Goal: Transaction & Acquisition: Purchase product/service

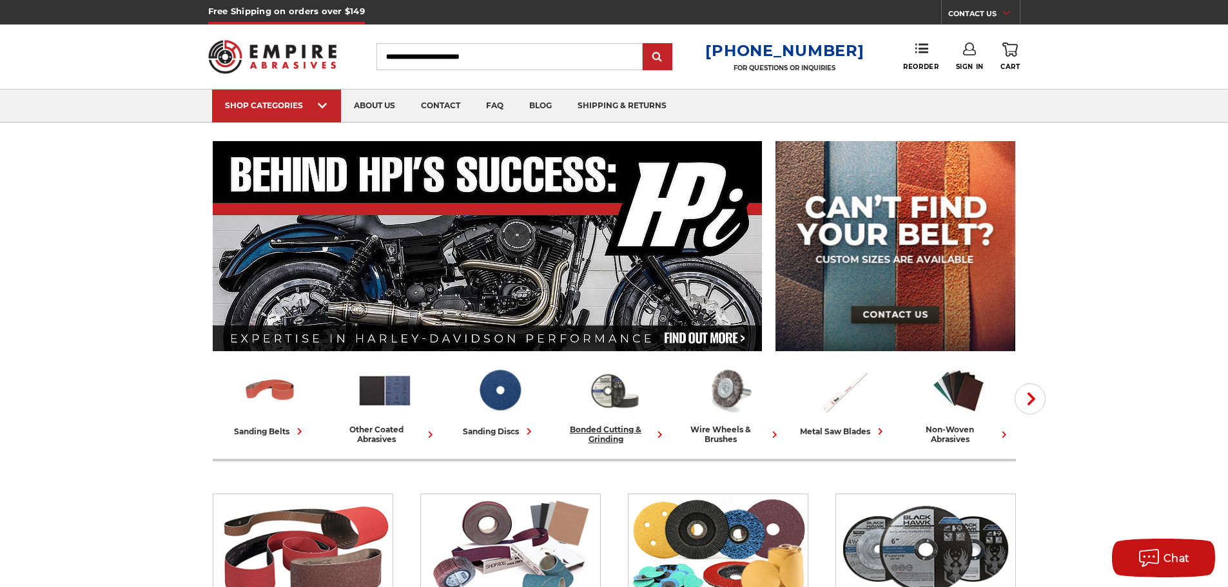
click at [603, 427] on div "bonded cutting & grinding" at bounding box center [614, 434] width 104 height 19
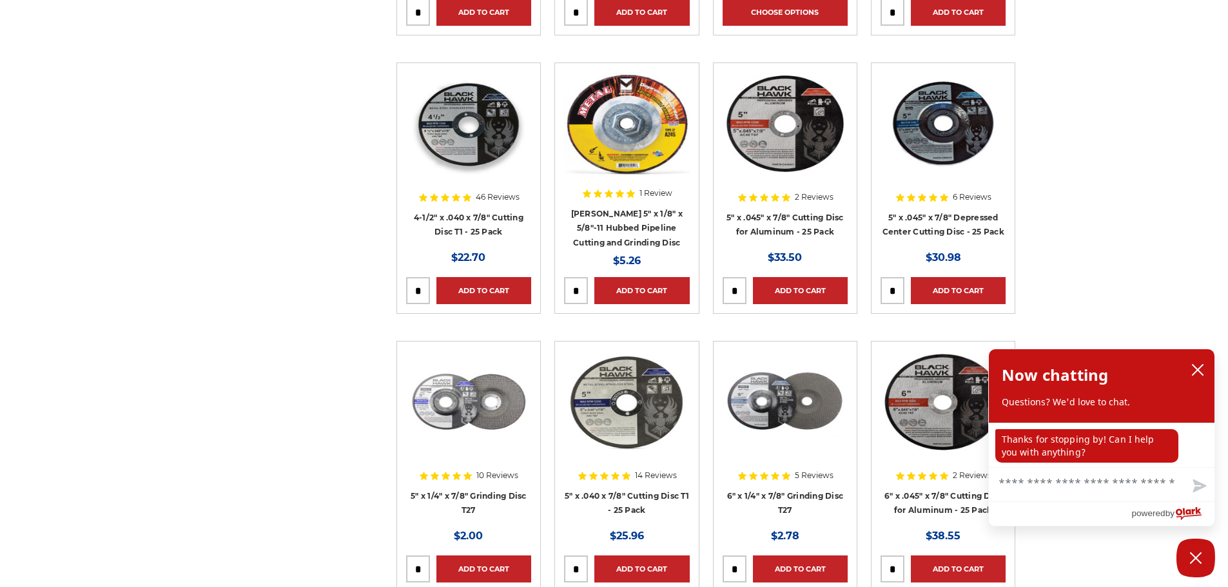
scroll to position [1869, 0]
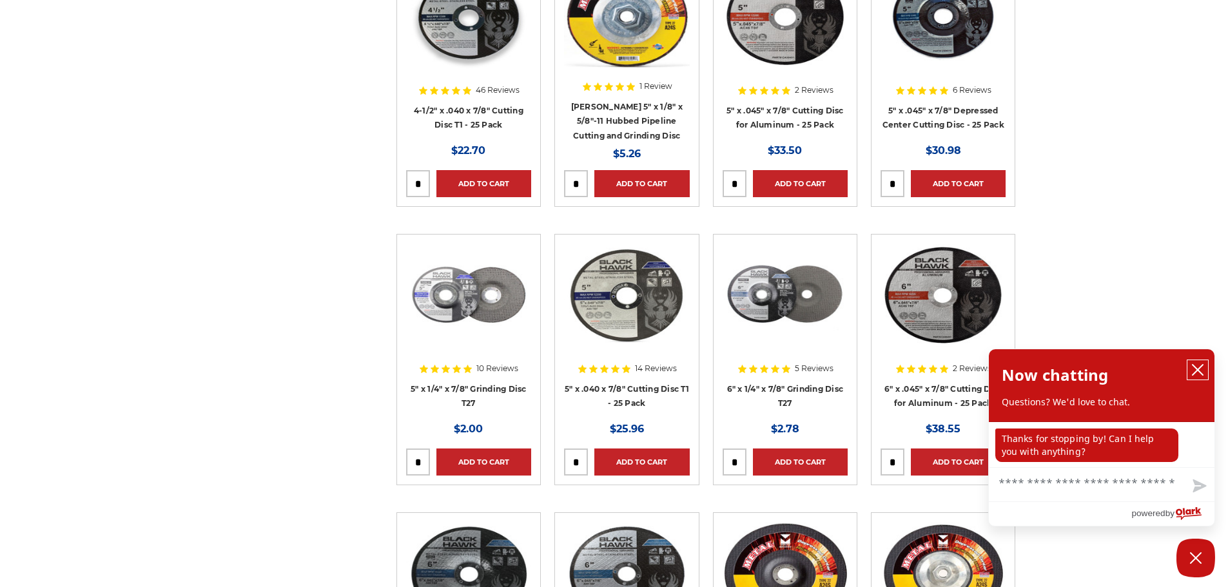
drag, startPoint x: 1205, startPoint y: 363, endPoint x: 1192, endPoint y: 363, distance: 13.5
click at [1203, 363] on button "close chatbox" at bounding box center [1197, 369] width 21 height 19
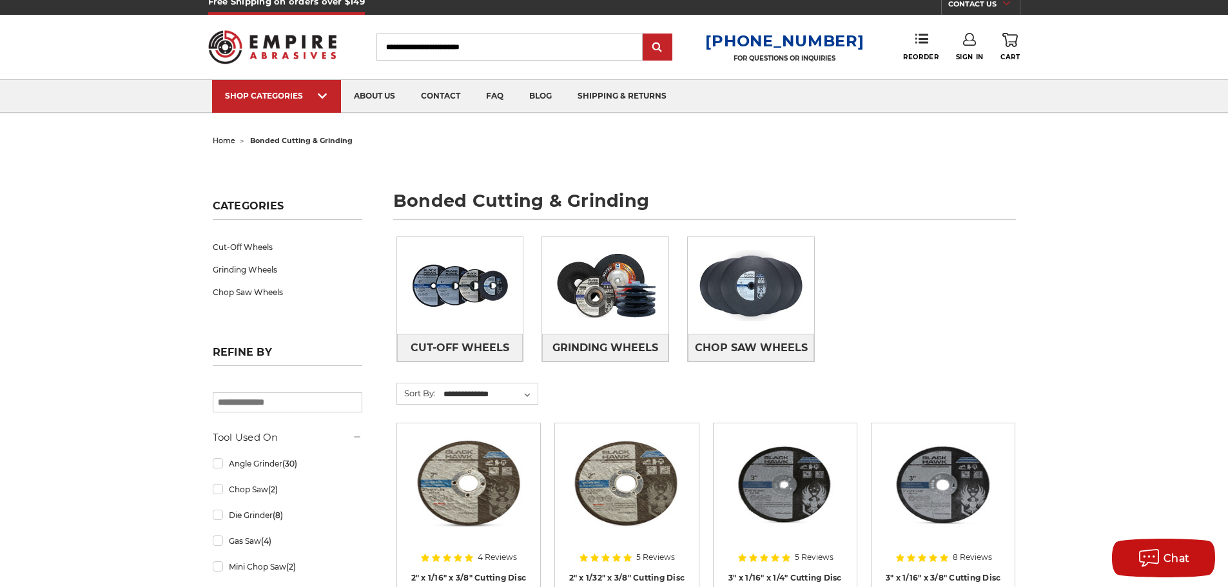
scroll to position [0, 0]
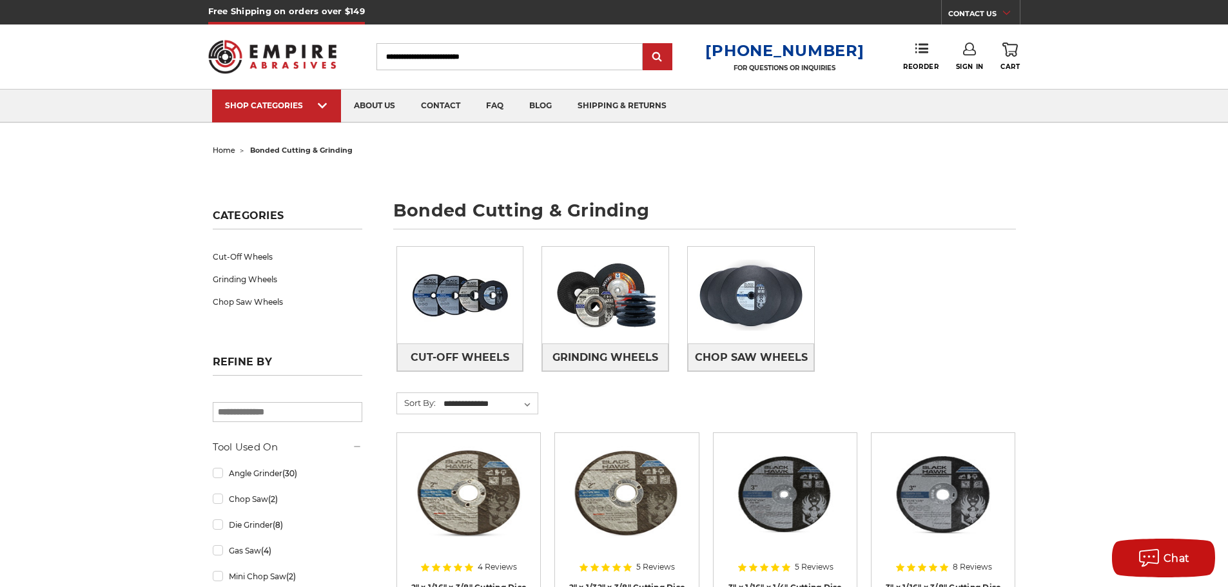
click at [407, 58] on input "Search" at bounding box center [509, 56] width 266 height 27
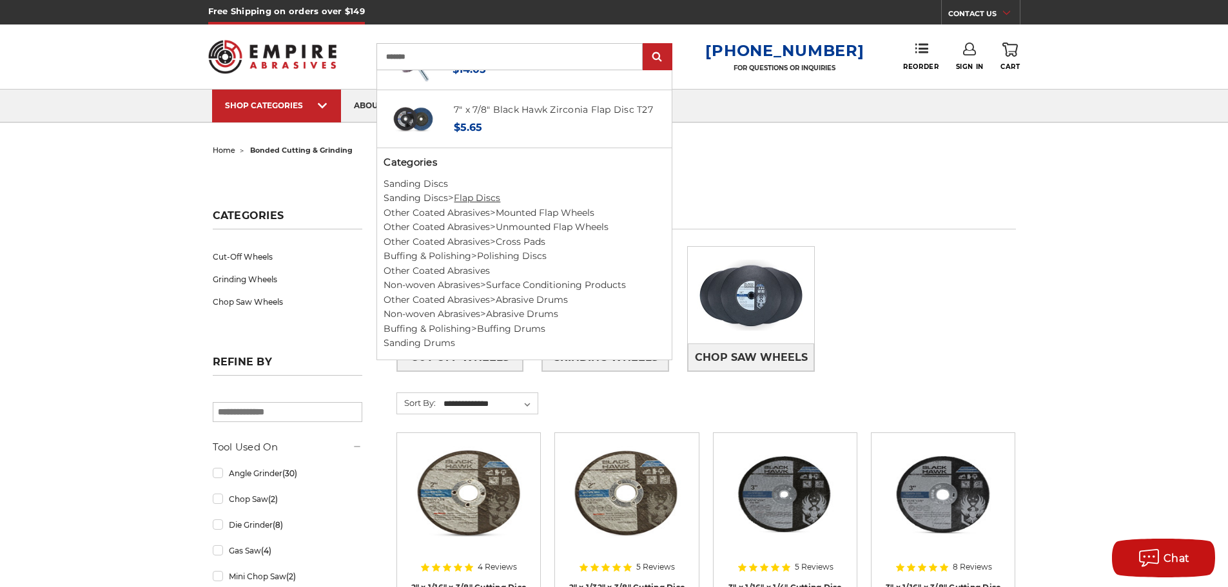
type input "*******"
click at [482, 203] on link "Flap Discs" at bounding box center [477, 198] width 46 height 12
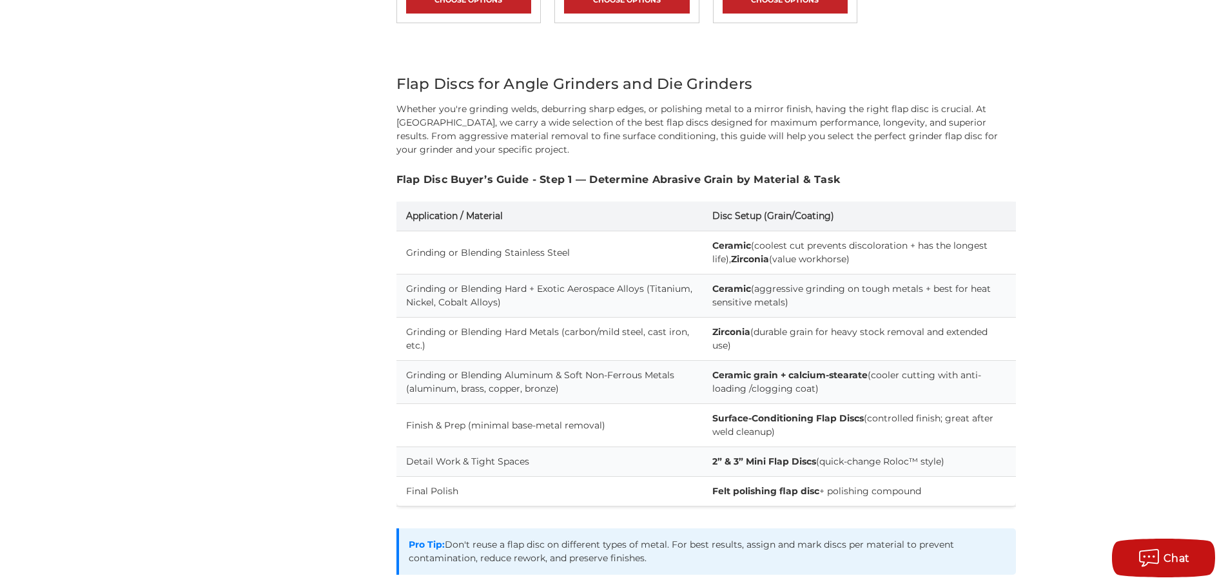
scroll to position [1933, 0]
